Goal: Obtain resource: Download file/media

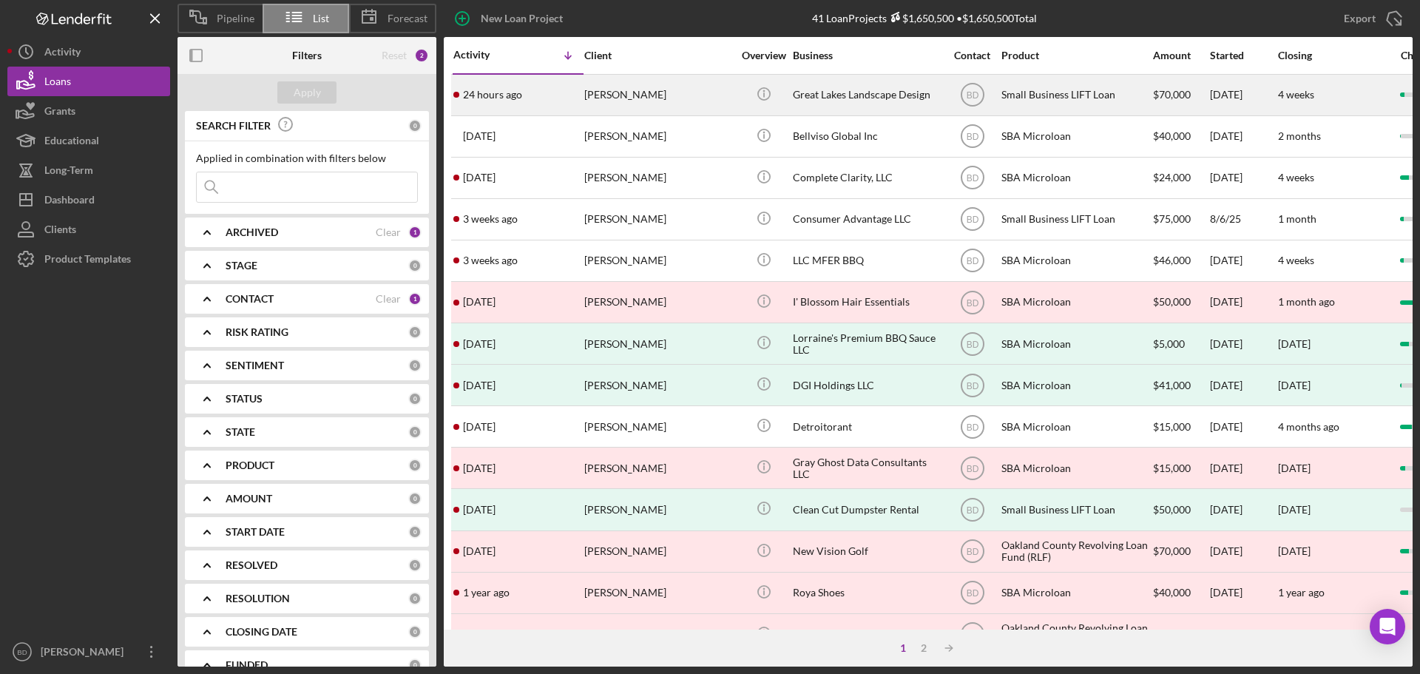
click at [613, 93] on div "[PERSON_NAME]" at bounding box center [658, 94] width 148 height 39
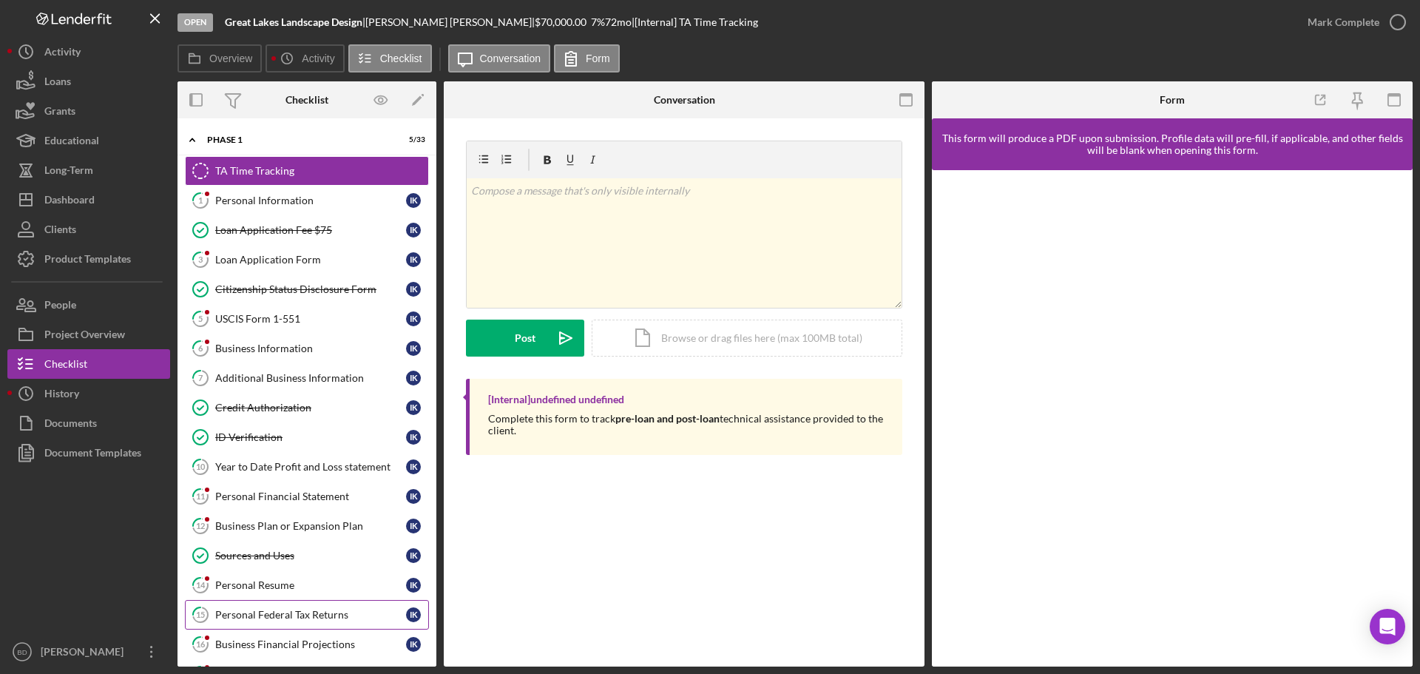
scroll to position [18, 0]
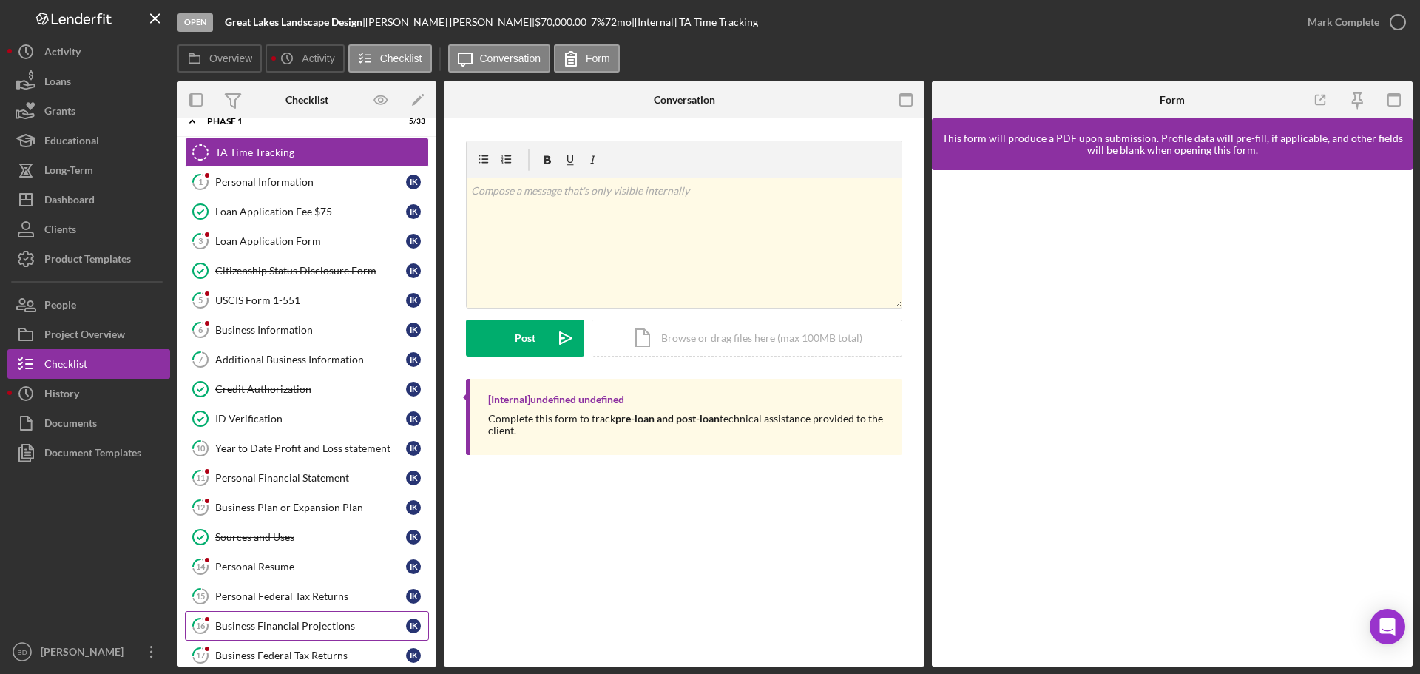
click at [264, 625] on div "Business Financial Projections" at bounding box center [310, 626] width 191 height 12
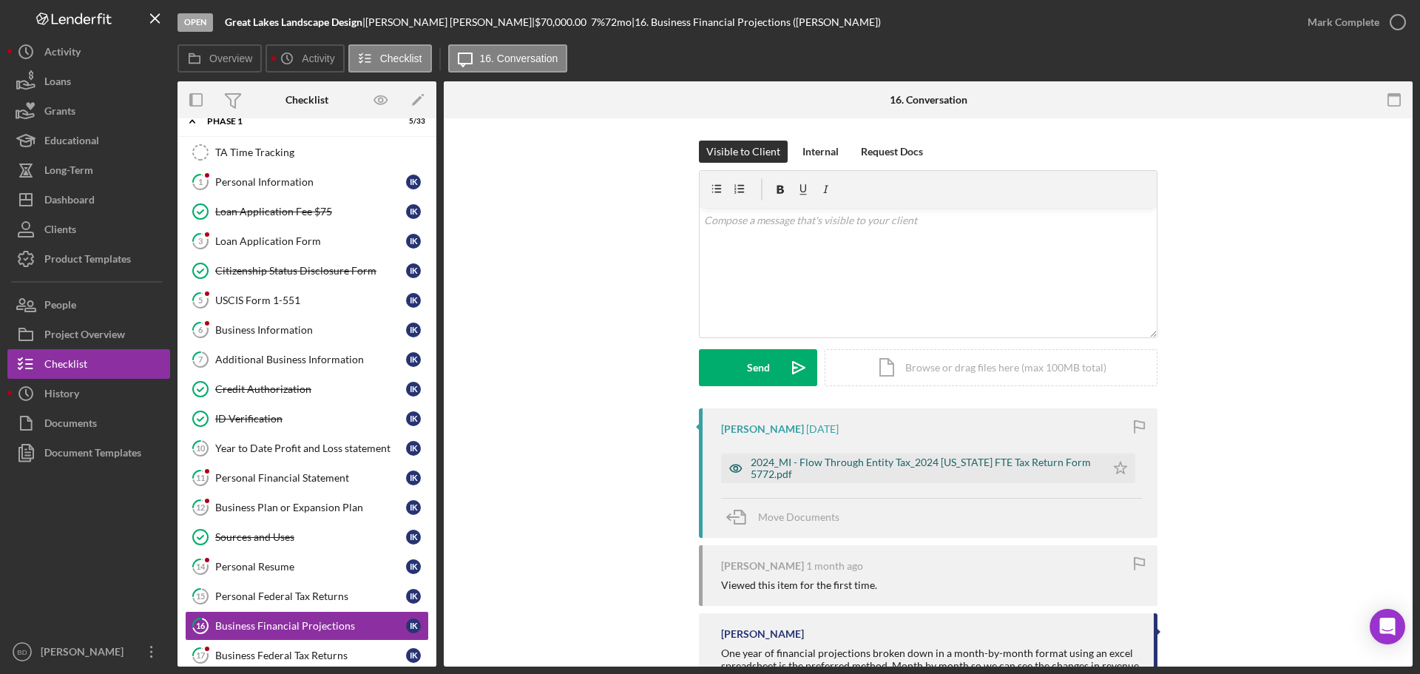
click at [757, 465] on div "2024_MI - Flow Through Entity Tax_2024 [US_STATE] FTE Tax Return Form 5772.pdf" at bounding box center [925, 468] width 348 height 24
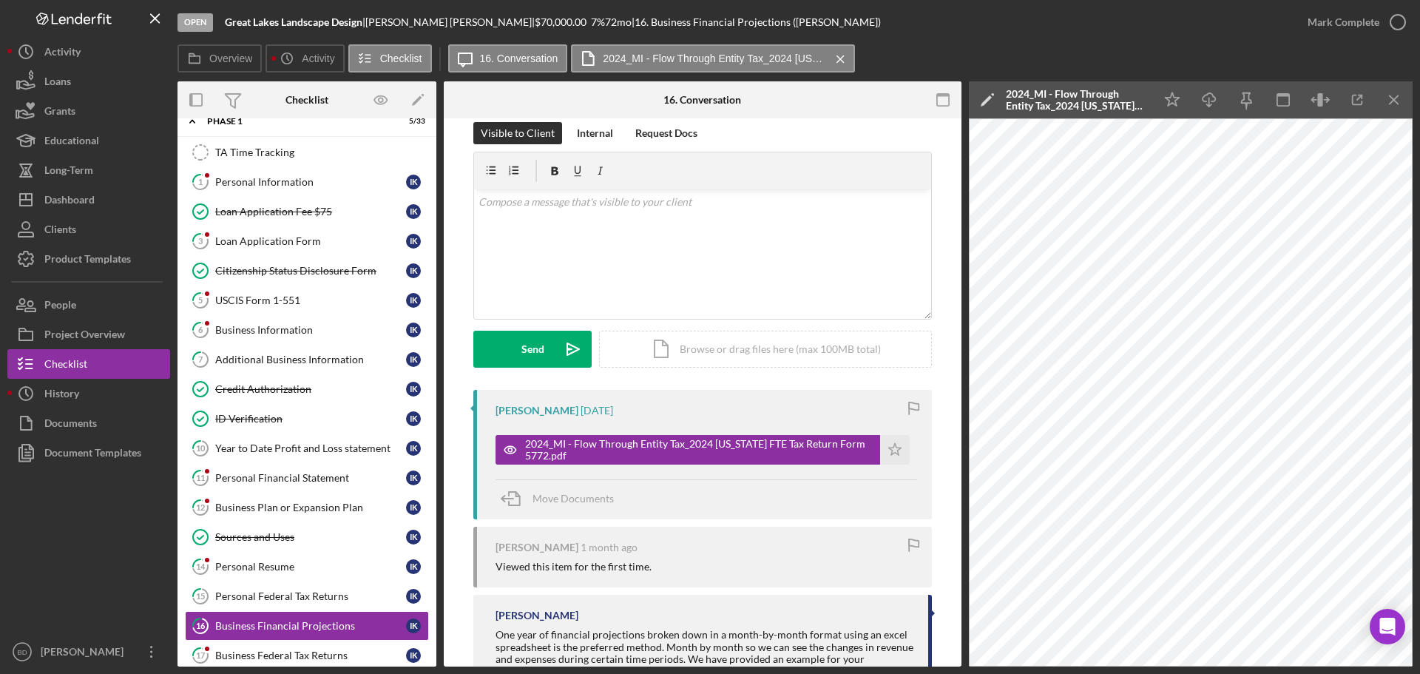
scroll to position [114, 0]
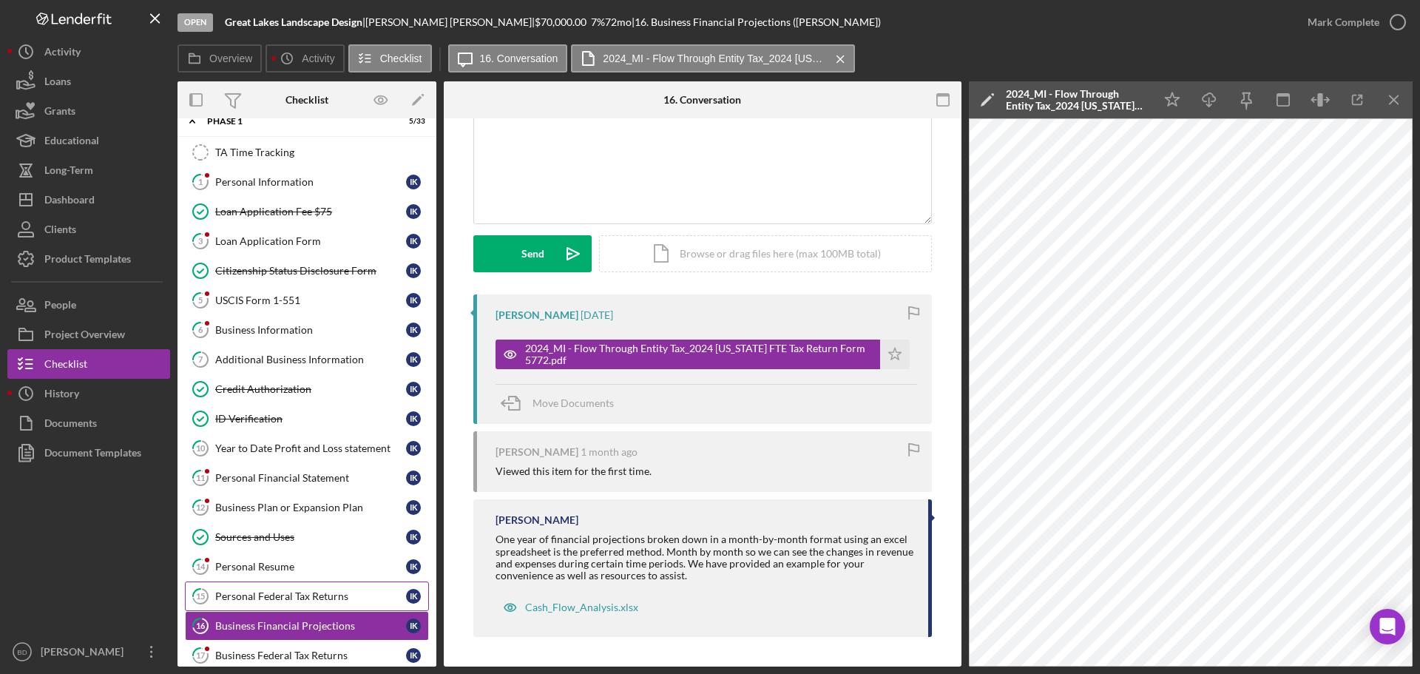
click at [305, 603] on link "15 Personal Federal Tax Returns I K" at bounding box center [307, 596] width 244 height 30
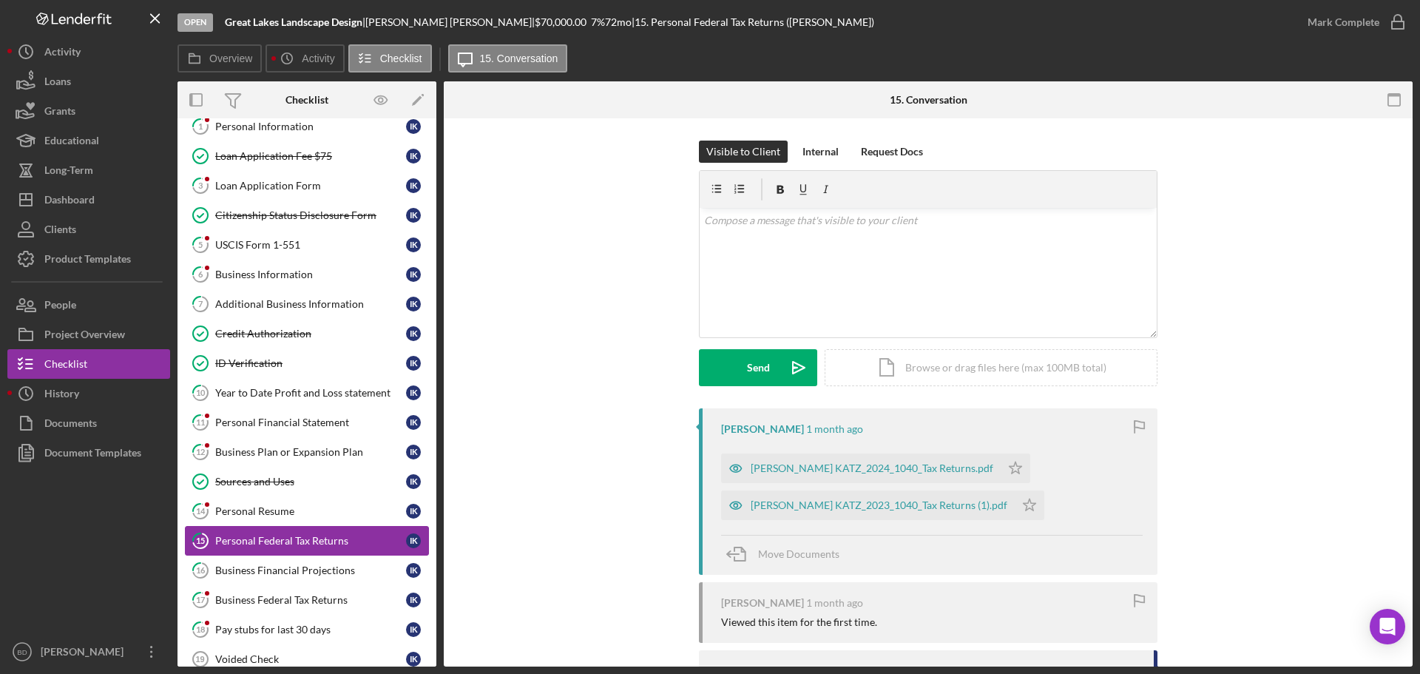
scroll to position [92, 0]
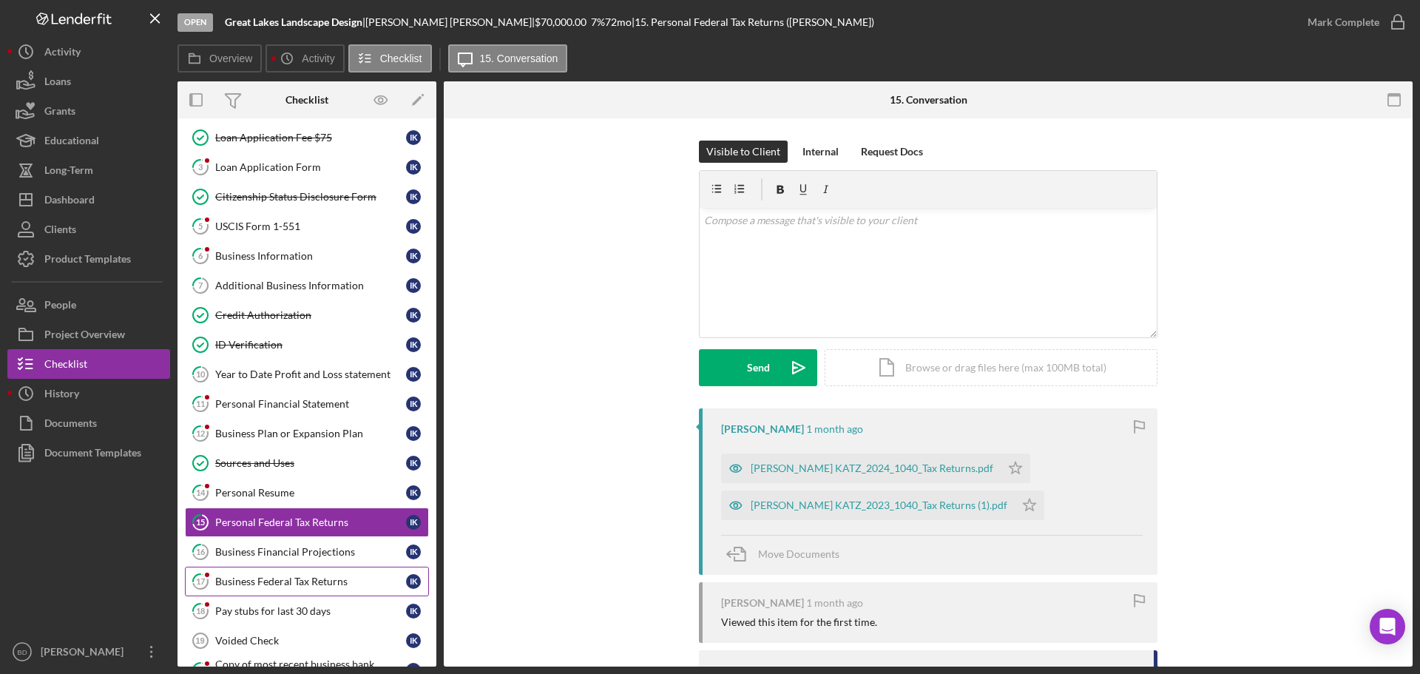
click at [291, 584] on div "Business Federal Tax Returns" at bounding box center [310, 582] width 191 height 12
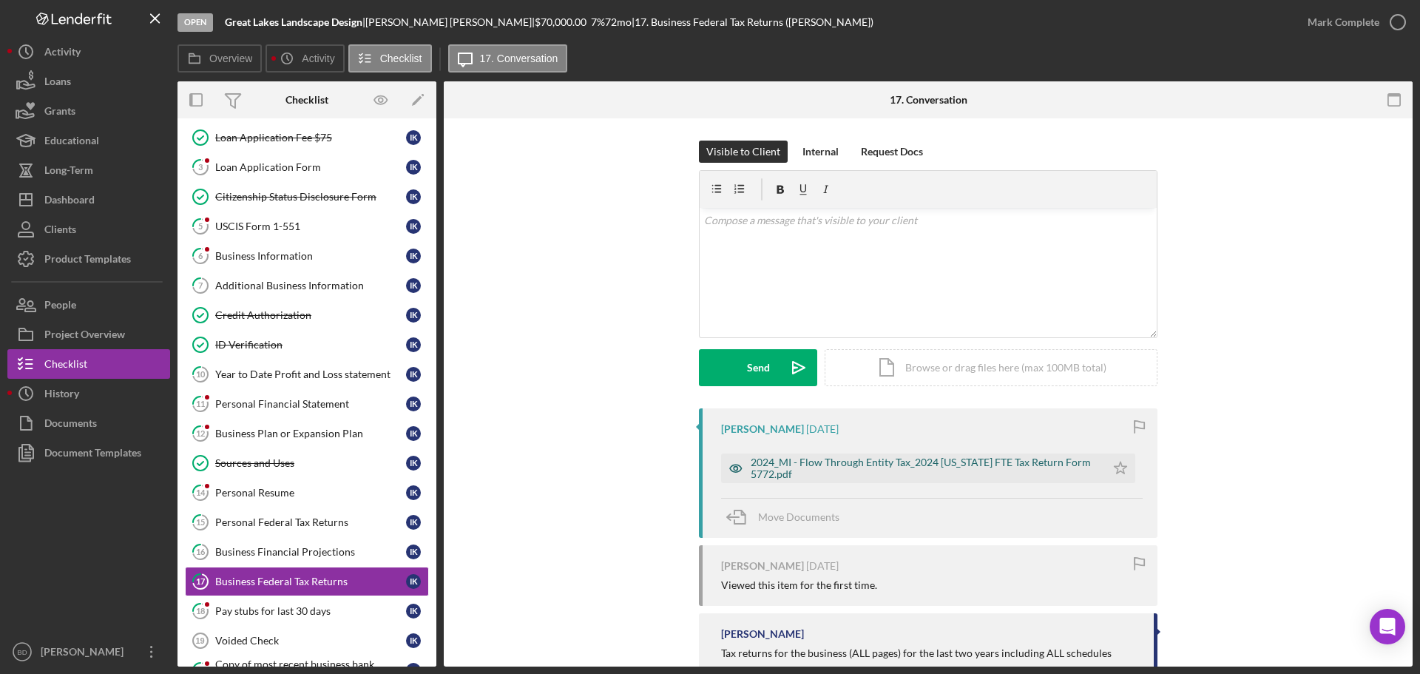
click at [778, 469] on div "2024_MI - Flow Through Entity Tax_2024 [US_STATE] FTE Tax Return Form 5772.pdf" at bounding box center [925, 468] width 348 height 24
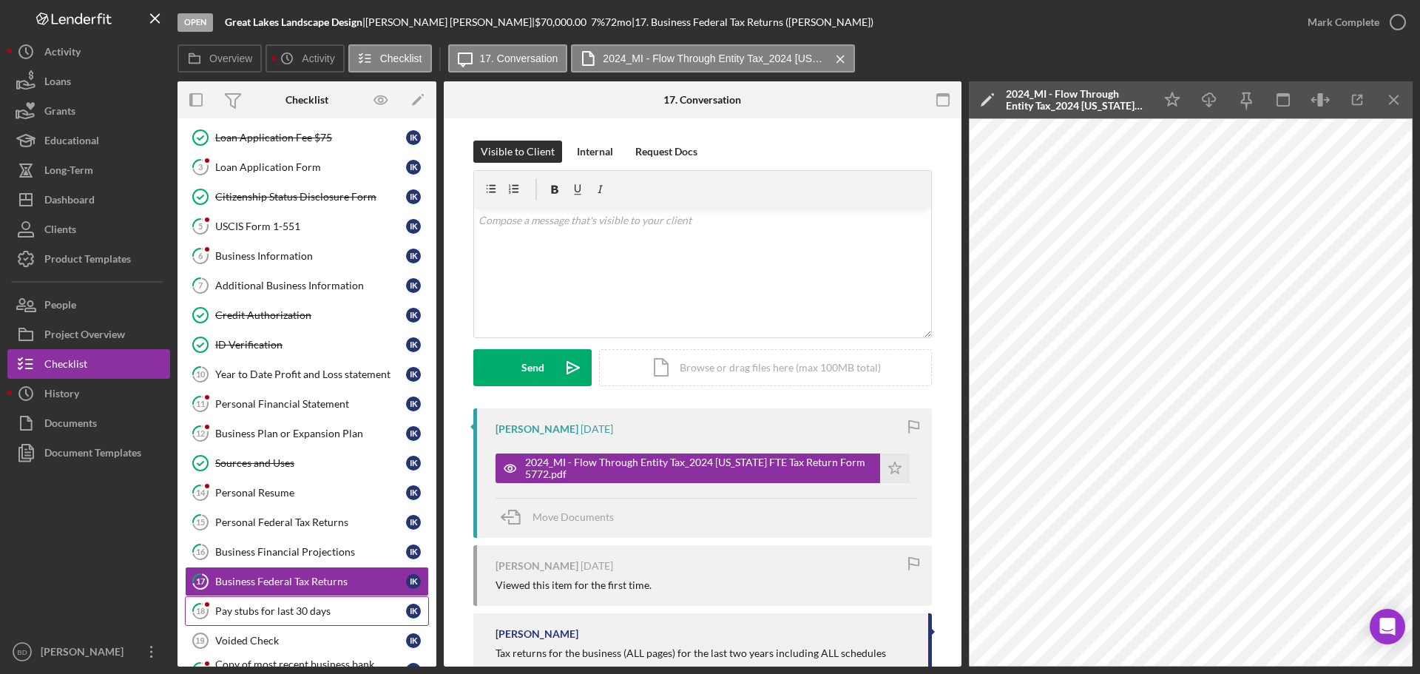
click at [331, 614] on div "Pay stubs for last 30 days" at bounding box center [310, 611] width 191 height 12
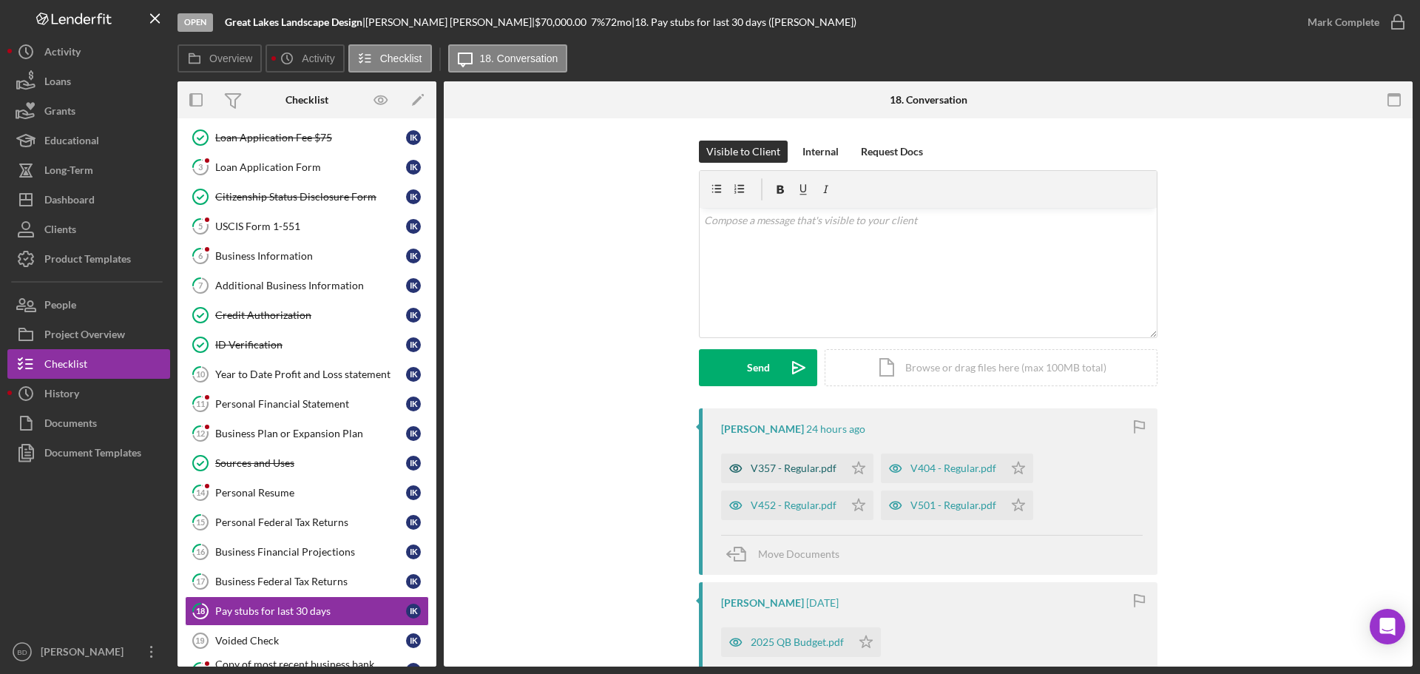
click at [784, 469] on div "V357 - Regular.pdf" at bounding box center [794, 468] width 86 height 12
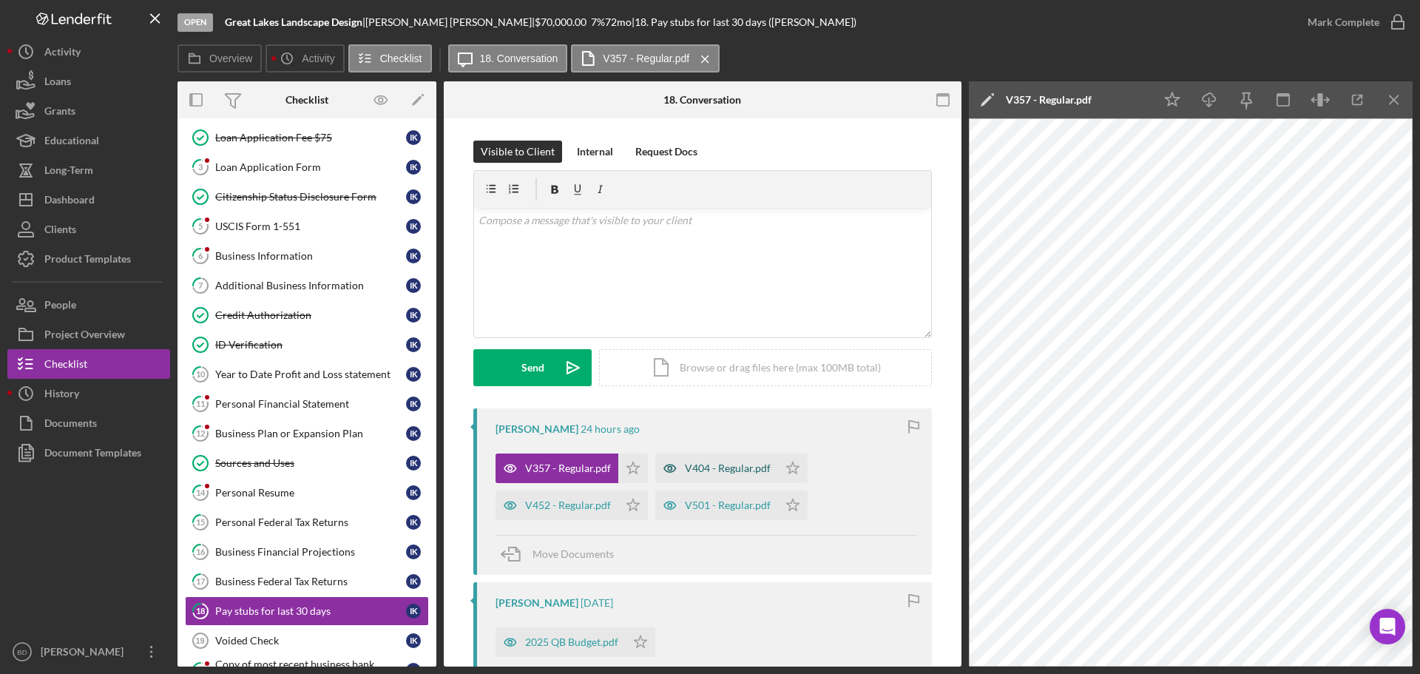
click at [693, 470] on div "V404 - Regular.pdf" at bounding box center [728, 468] width 86 height 12
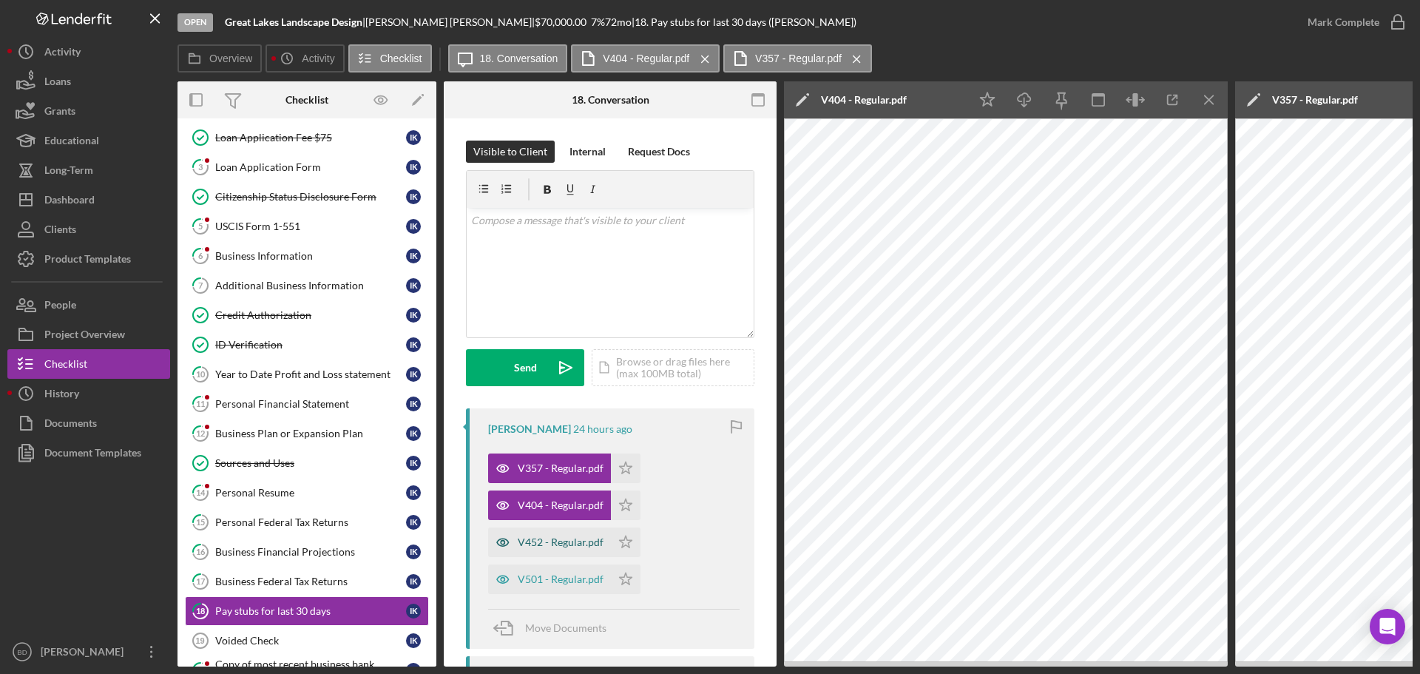
click at [574, 540] on div "V452 - Regular.pdf" at bounding box center [561, 542] width 86 height 12
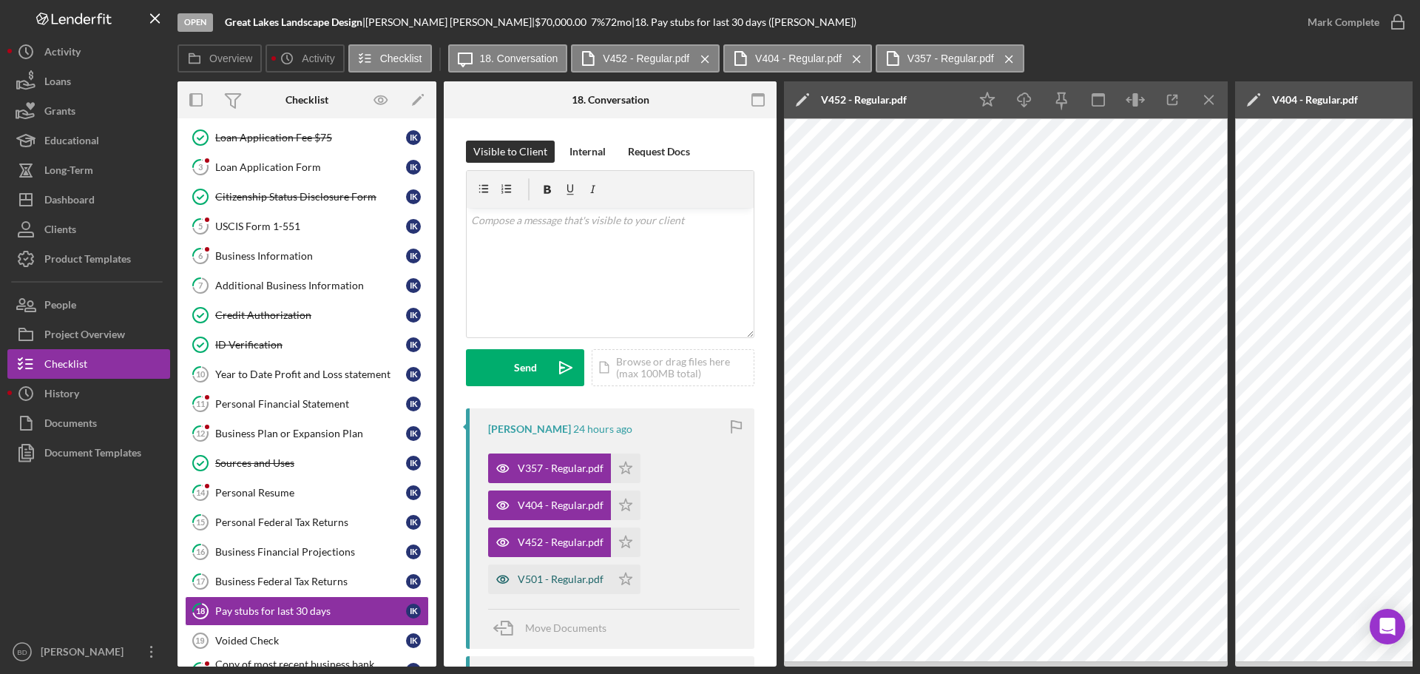
click at [566, 576] on div "V501 - Regular.pdf" at bounding box center [561, 579] width 86 height 12
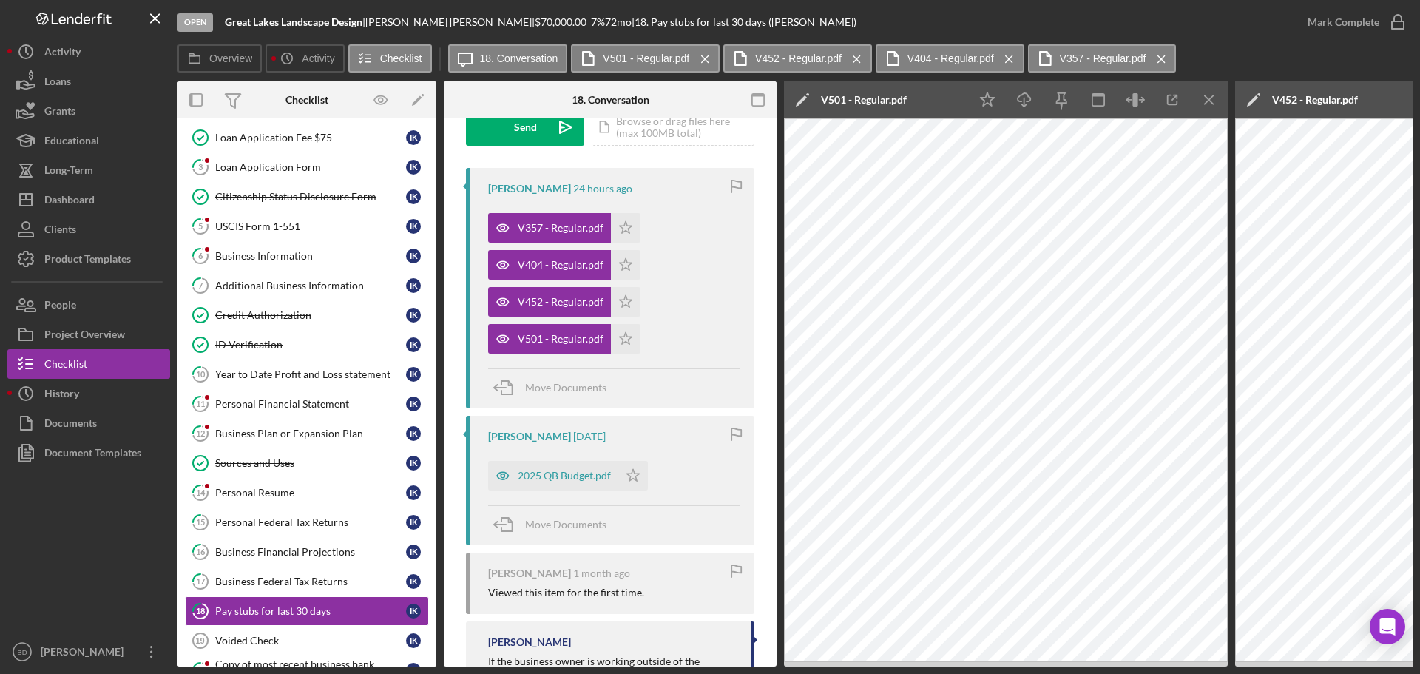
scroll to position [277, 0]
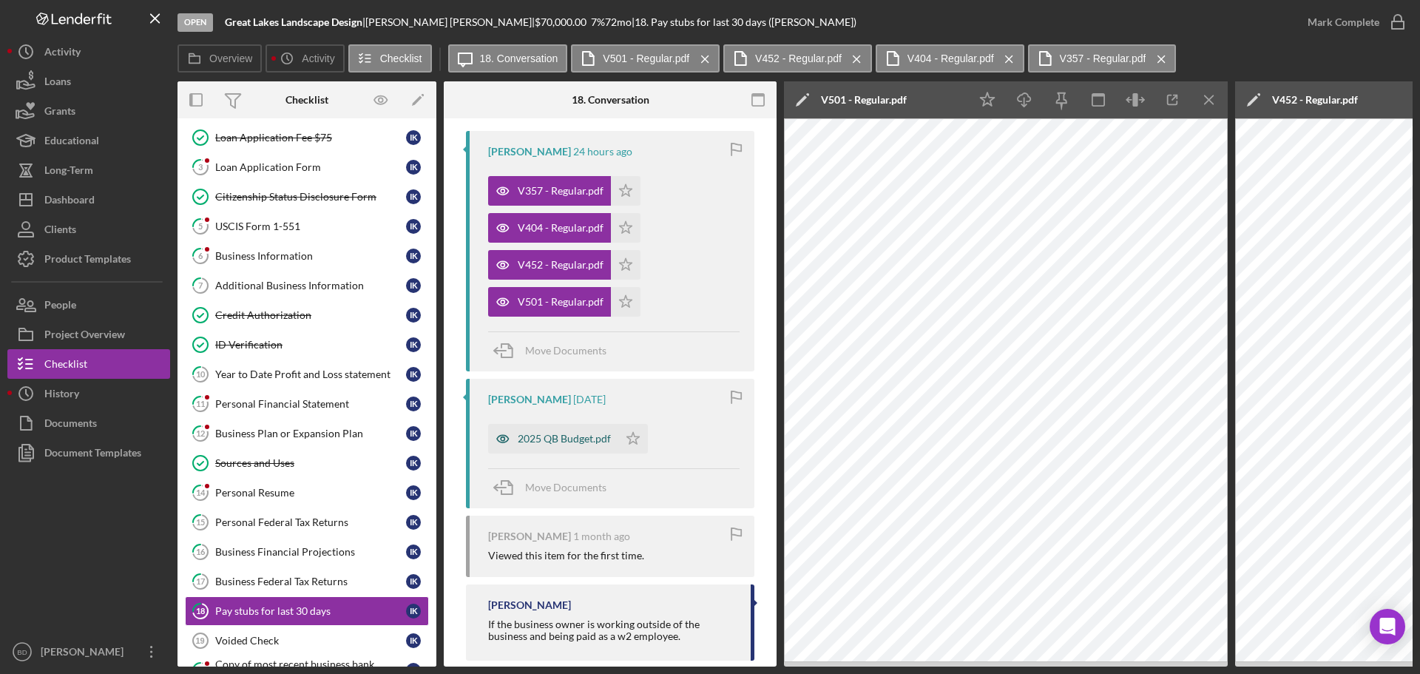
click at [581, 442] on div "2025 QB Budget.pdf" at bounding box center [564, 439] width 93 height 12
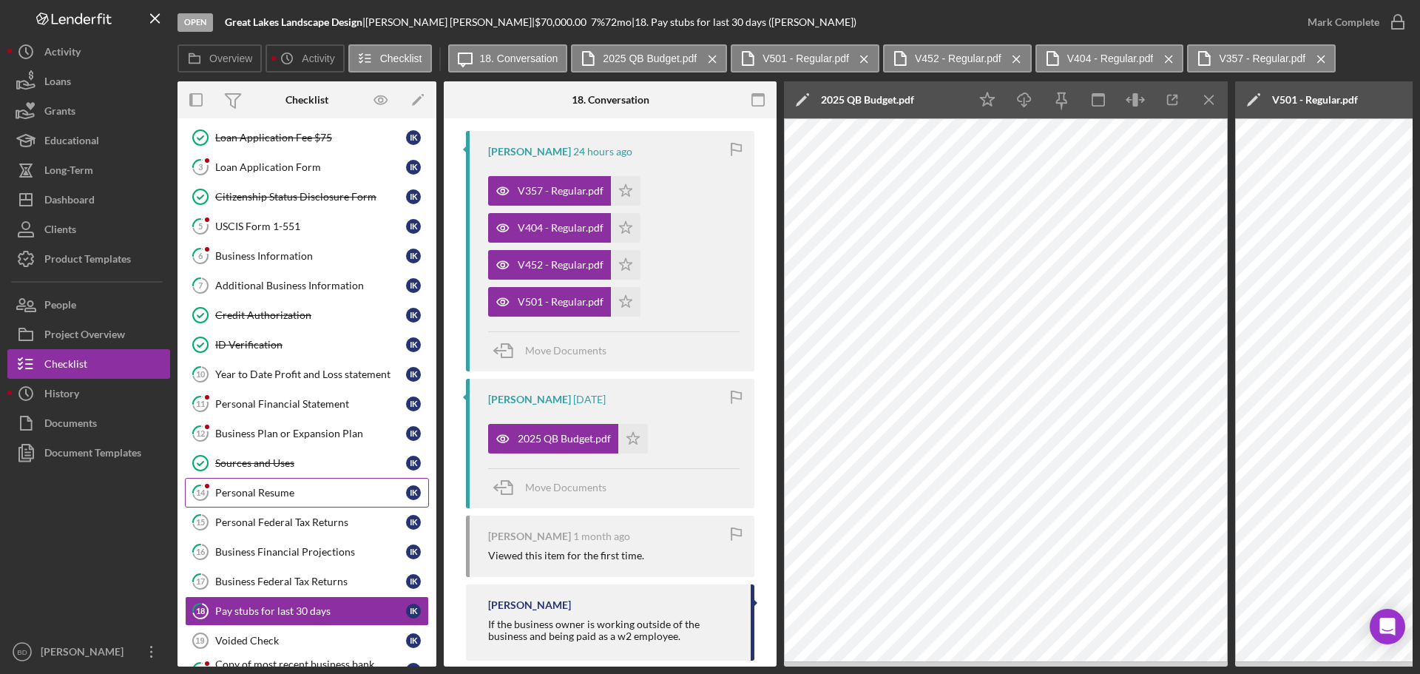
click at [355, 493] on div "Personal Resume" at bounding box center [310, 493] width 191 height 12
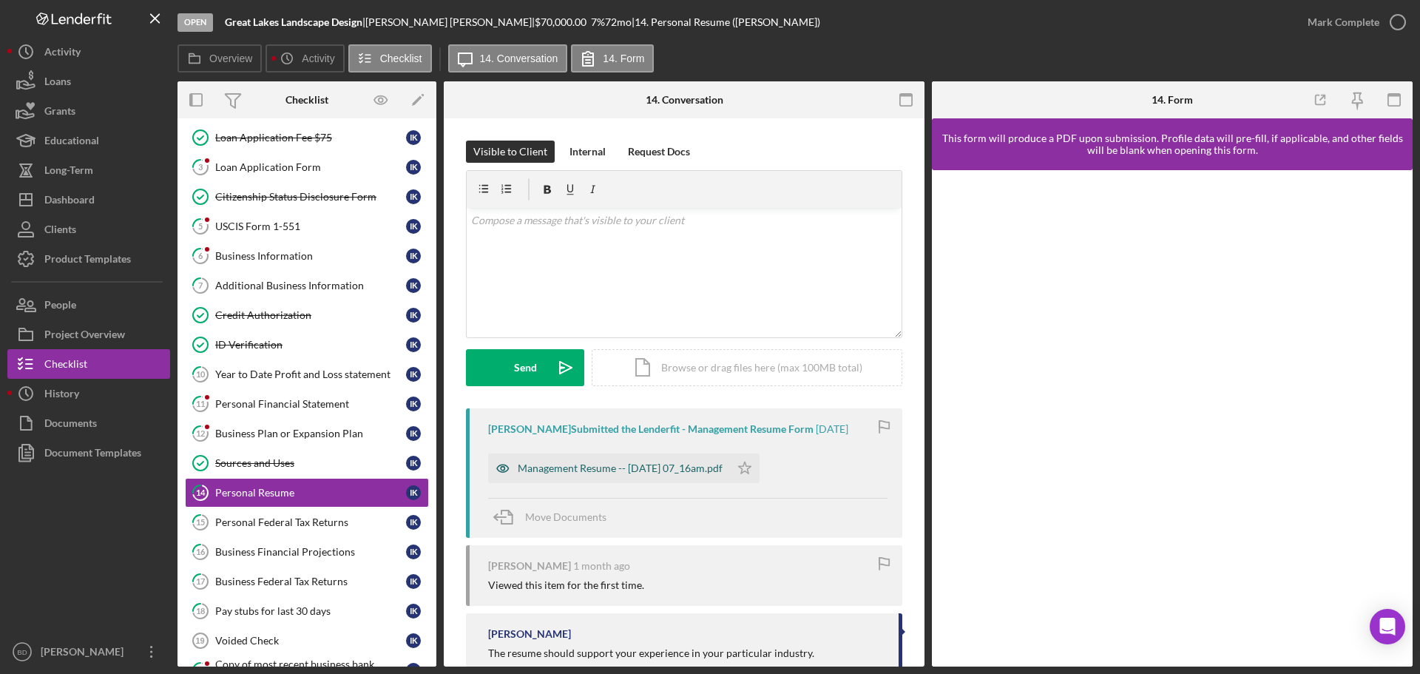
click at [587, 468] on div "Management Resume -- [DATE] 07_16am.pdf" at bounding box center [620, 468] width 205 height 12
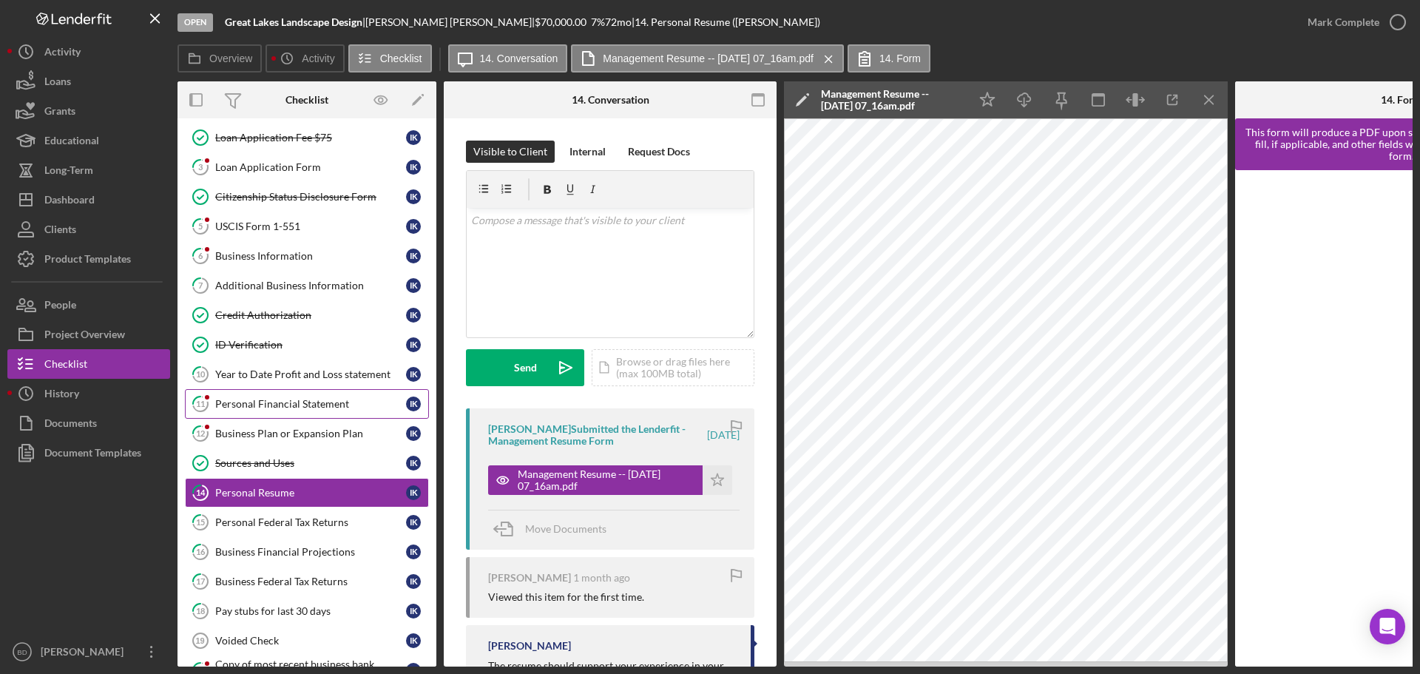
click at [277, 408] on div "Personal Financial Statement" at bounding box center [310, 404] width 191 height 12
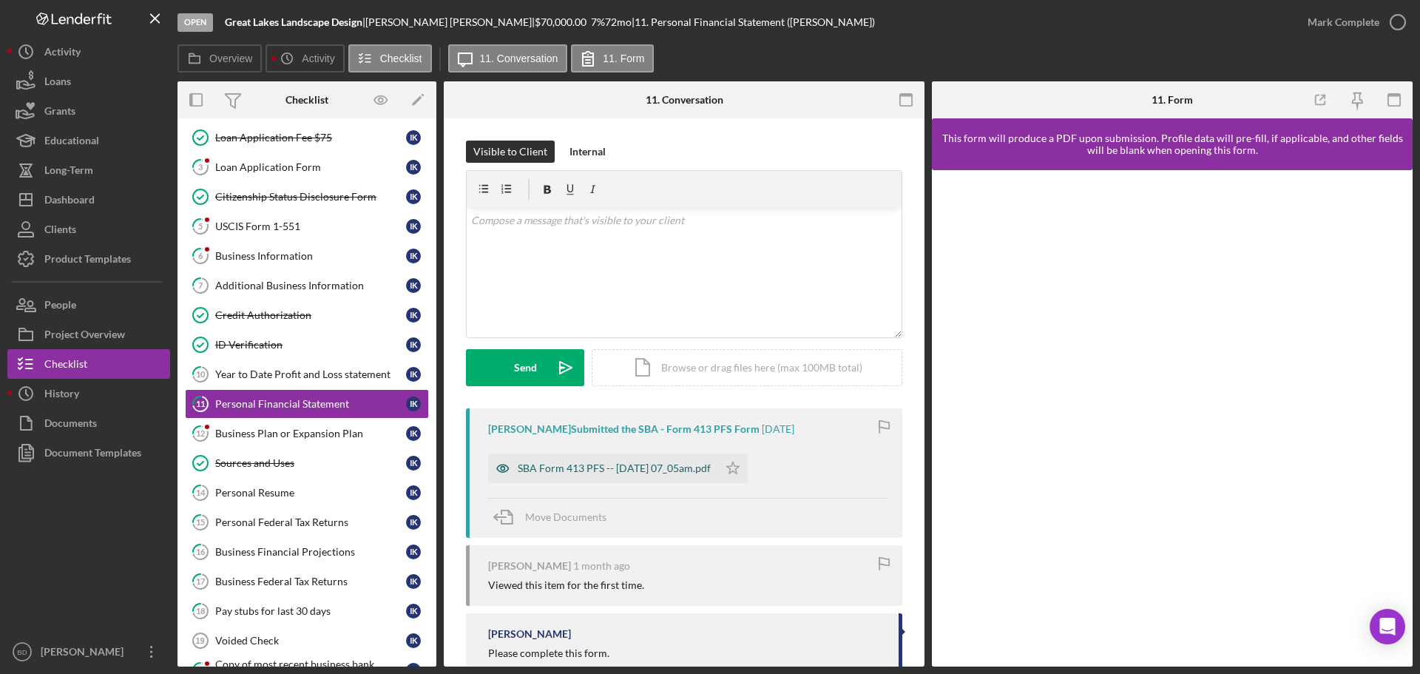
click at [530, 466] on div "SBA Form 413 PFS -- [DATE] 07_05am.pdf" at bounding box center [614, 468] width 193 height 12
